Goal: Browse casually: Explore the website without a specific task or goal

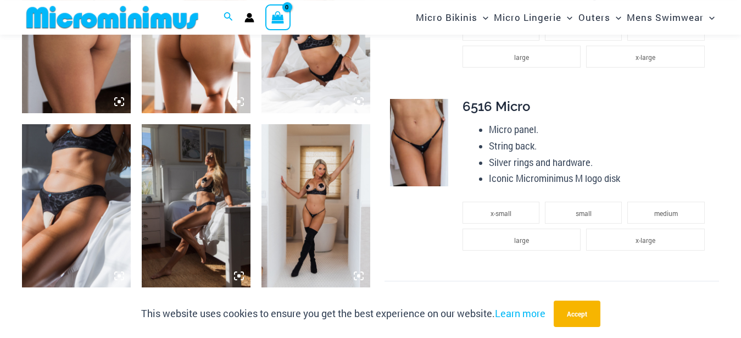
scroll to position [886, 0]
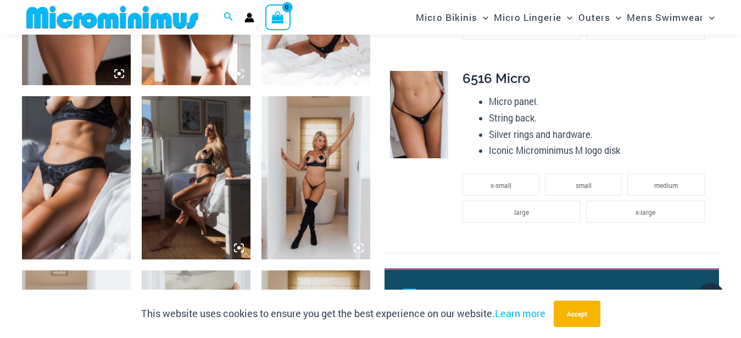
click at [75, 59] on img at bounding box center [76, 2] width 109 height 163
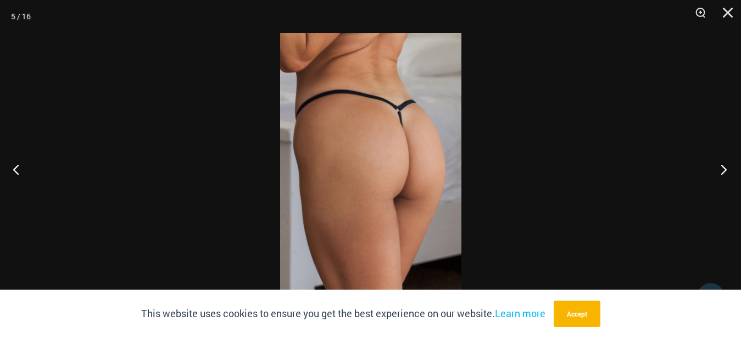
click at [722, 167] on button "Next" at bounding box center [719, 169] width 41 height 55
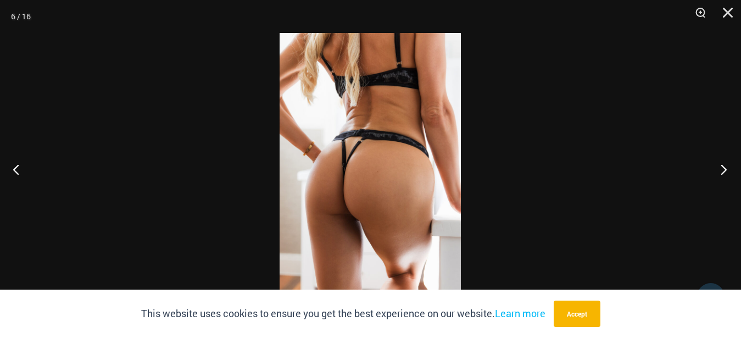
click at [721, 166] on button "Next" at bounding box center [719, 169] width 41 height 55
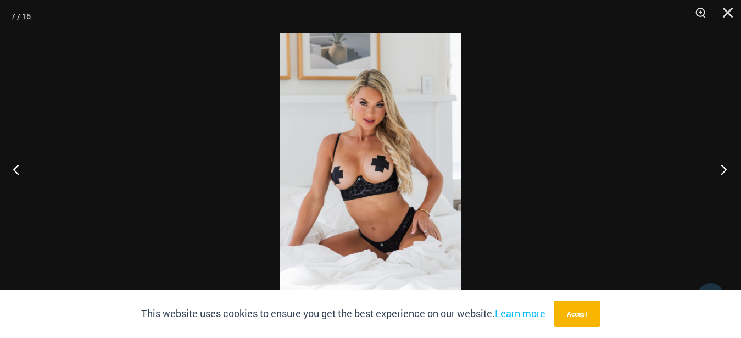
click at [720, 166] on button "Next" at bounding box center [719, 169] width 41 height 55
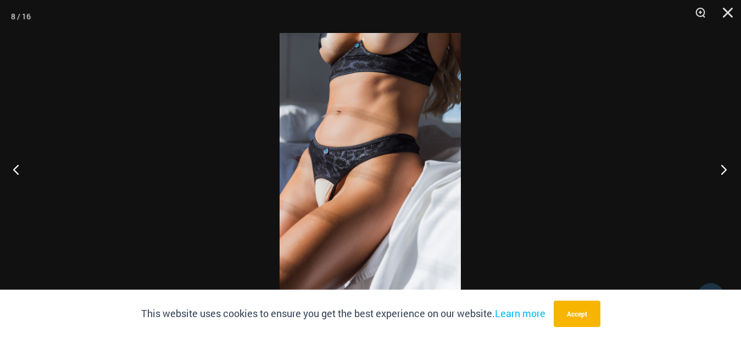
click at [721, 169] on button "Next" at bounding box center [719, 169] width 41 height 55
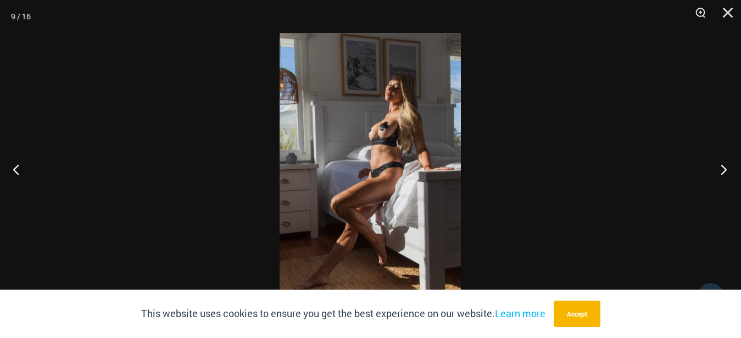
click at [724, 165] on button "Next" at bounding box center [719, 169] width 41 height 55
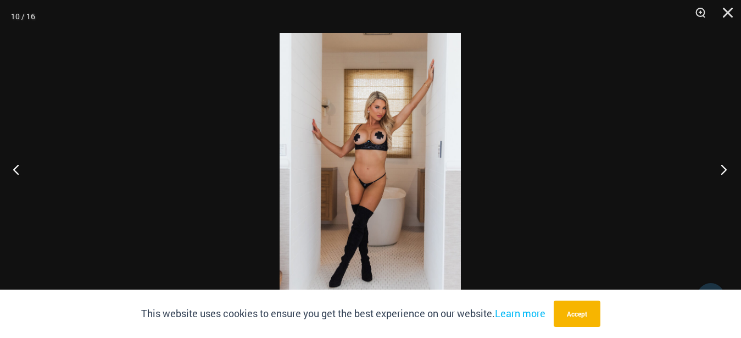
click at [731, 167] on button "Next" at bounding box center [719, 169] width 41 height 55
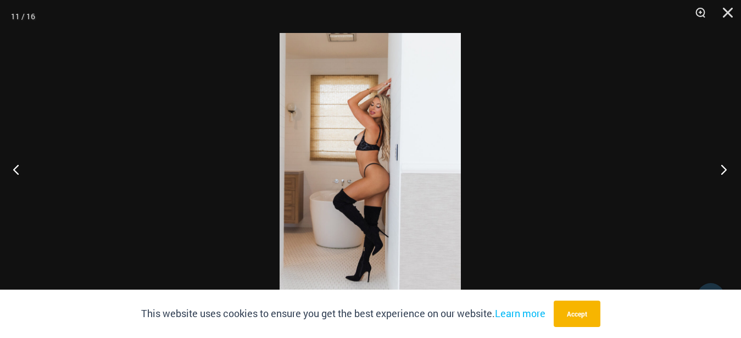
click at [722, 166] on button "Next" at bounding box center [719, 169] width 41 height 55
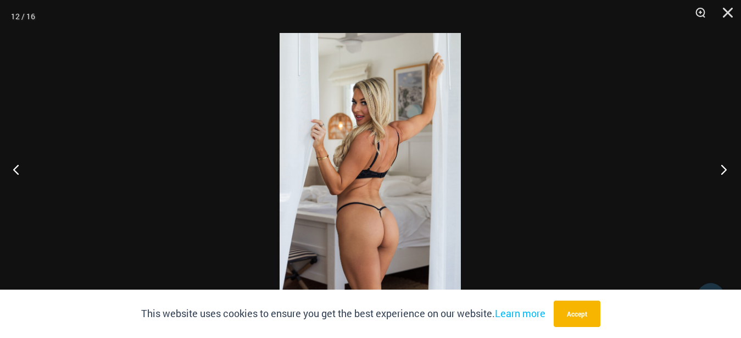
click at [726, 165] on button "Next" at bounding box center [719, 169] width 41 height 55
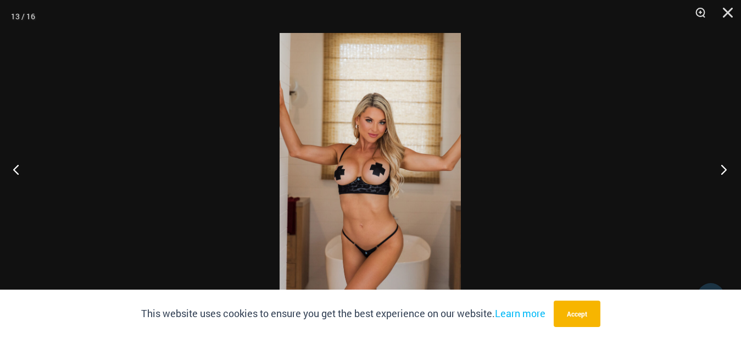
click at [726, 165] on button "Next" at bounding box center [719, 169] width 41 height 55
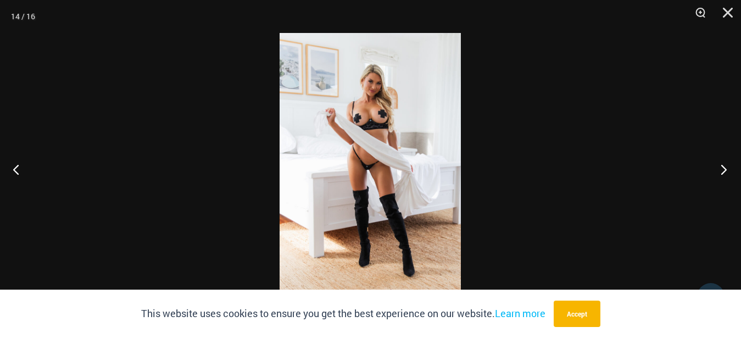
click at [726, 165] on button "Next" at bounding box center [719, 169] width 41 height 55
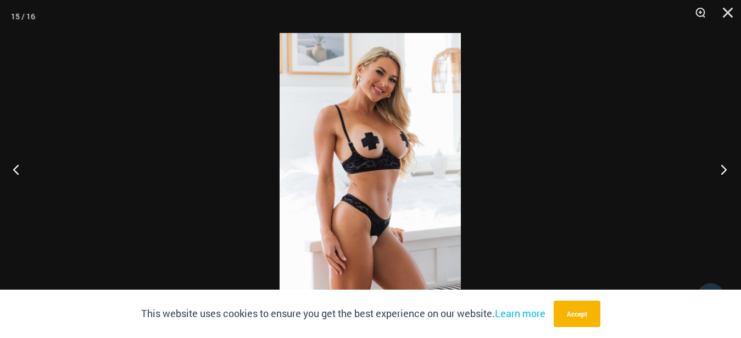
click at [726, 165] on button "Next" at bounding box center [719, 169] width 41 height 55
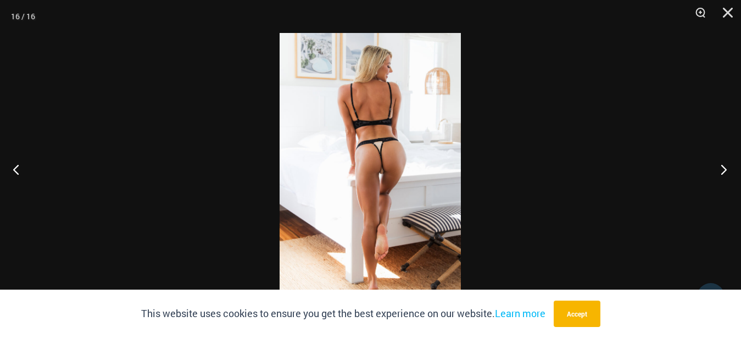
click at [726, 165] on button "Next" at bounding box center [719, 169] width 41 height 55
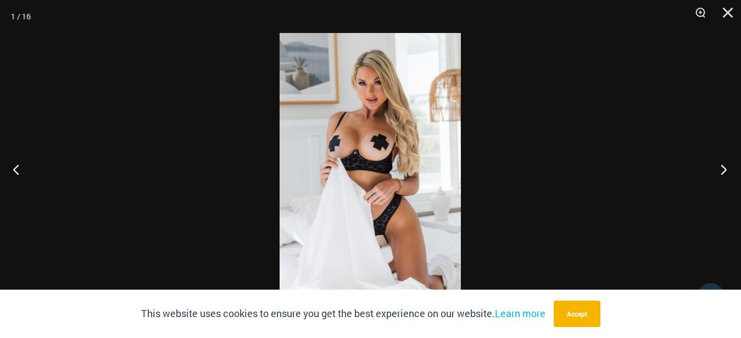
click at [722, 166] on button "Next" at bounding box center [719, 169] width 41 height 55
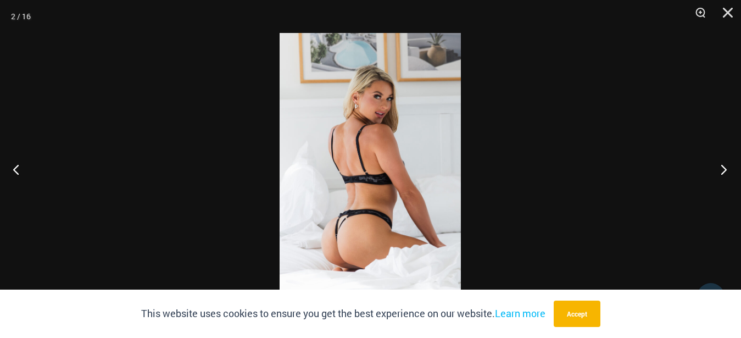
click at [722, 166] on button "Next" at bounding box center [719, 169] width 41 height 55
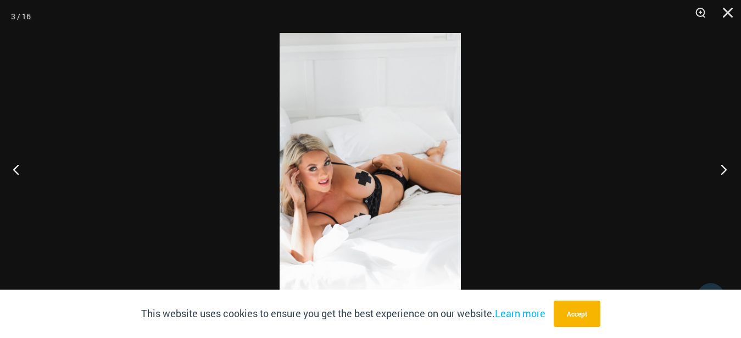
click at [722, 166] on button "Next" at bounding box center [719, 169] width 41 height 55
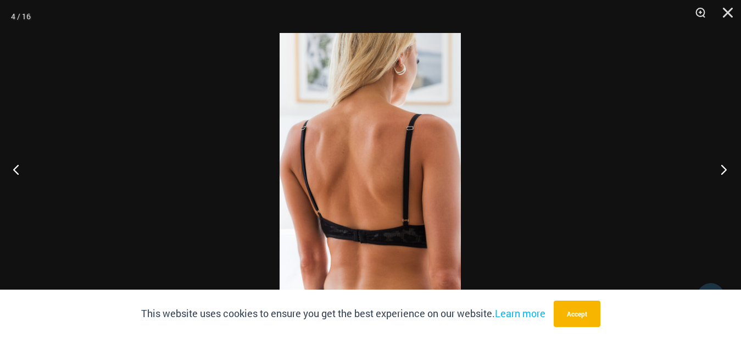
click at [722, 166] on button "Next" at bounding box center [719, 169] width 41 height 55
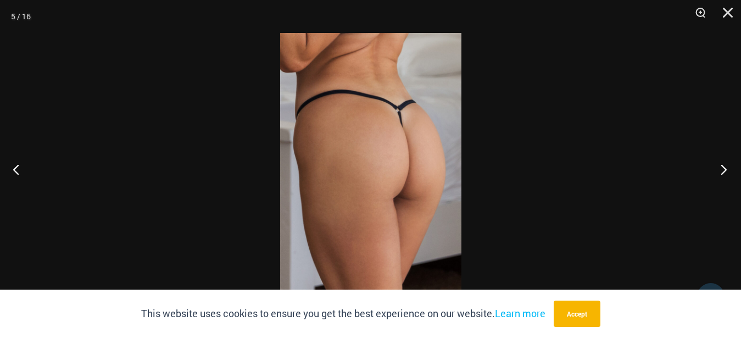
click at [722, 166] on button "Next" at bounding box center [719, 169] width 41 height 55
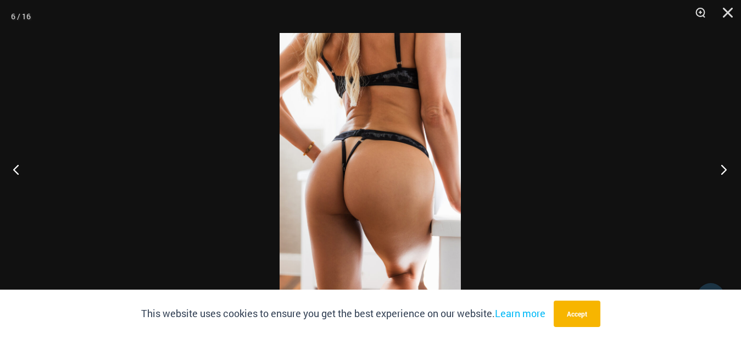
click at [722, 166] on button "Next" at bounding box center [719, 169] width 41 height 55
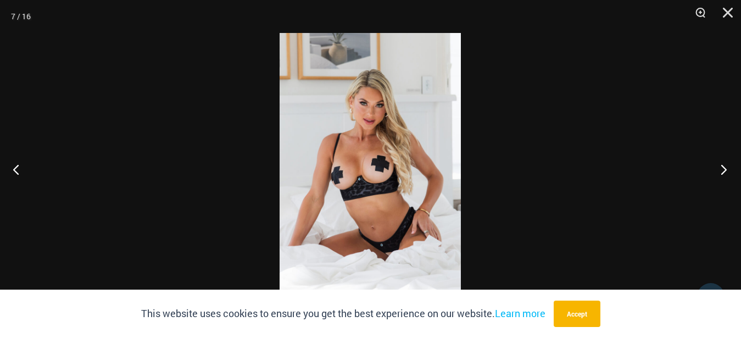
click at [722, 166] on button "Next" at bounding box center [719, 169] width 41 height 55
